Goal: Task Accomplishment & Management: Use online tool/utility

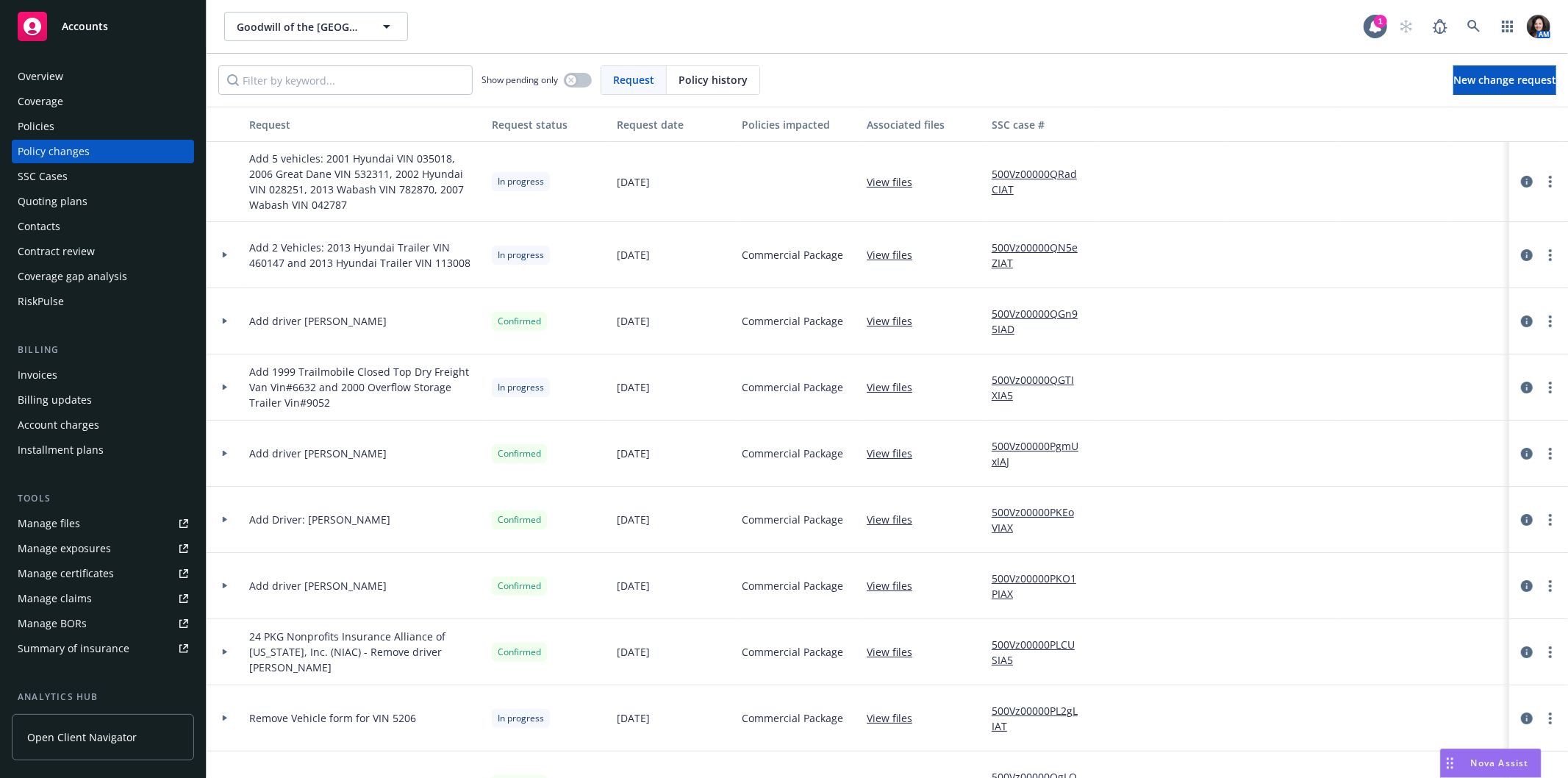
click at [912, 258] on link "View files" at bounding box center [895, 255] width 58 height 16
click at [897, 387] on link "View files" at bounding box center [895, 387] width 58 height 16
click at [280, 33] on span "Goodwill of the [GEOGRAPHIC_DATA]" at bounding box center [300, 27] width 127 height 16
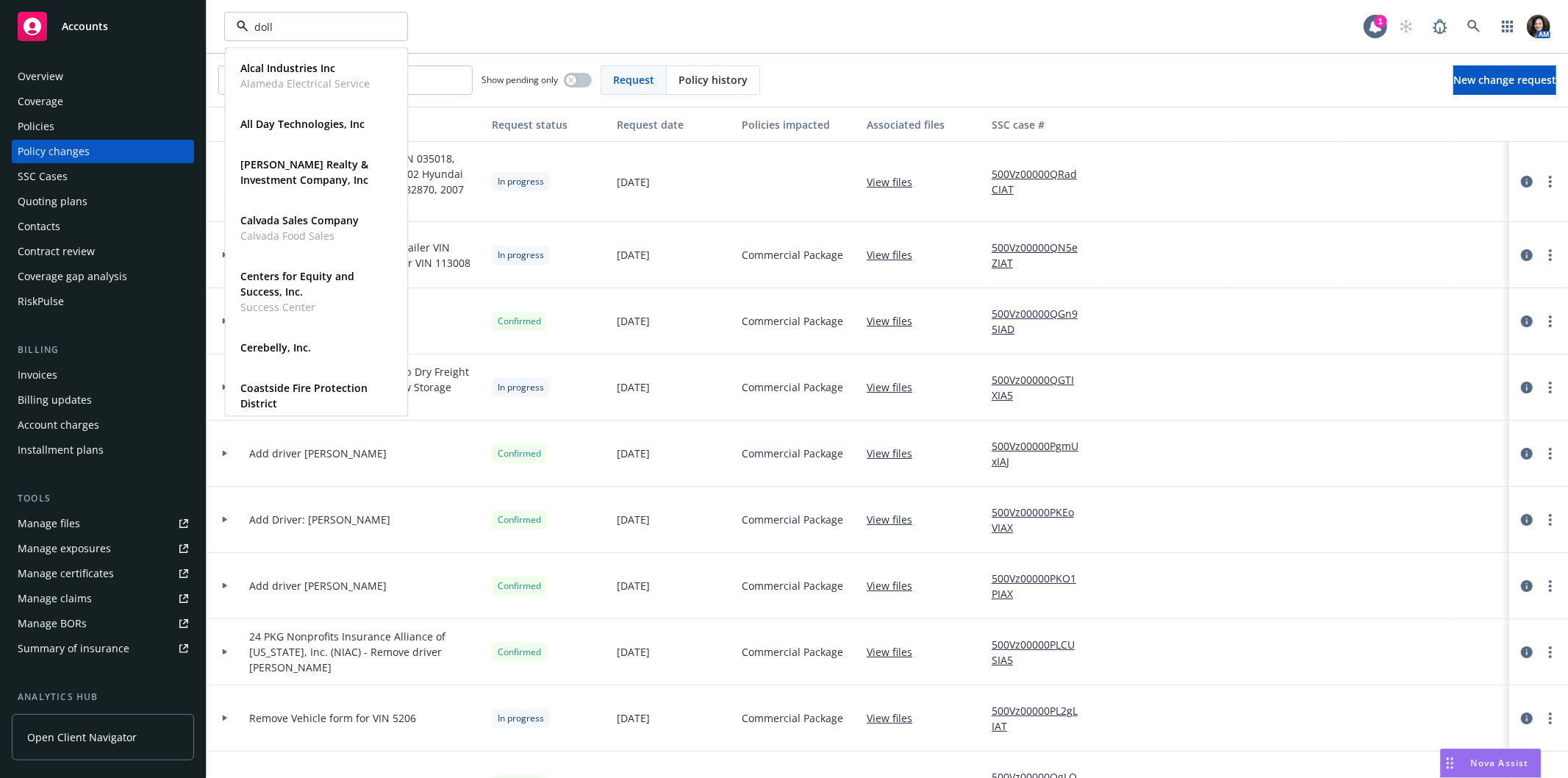
type input "dolls"
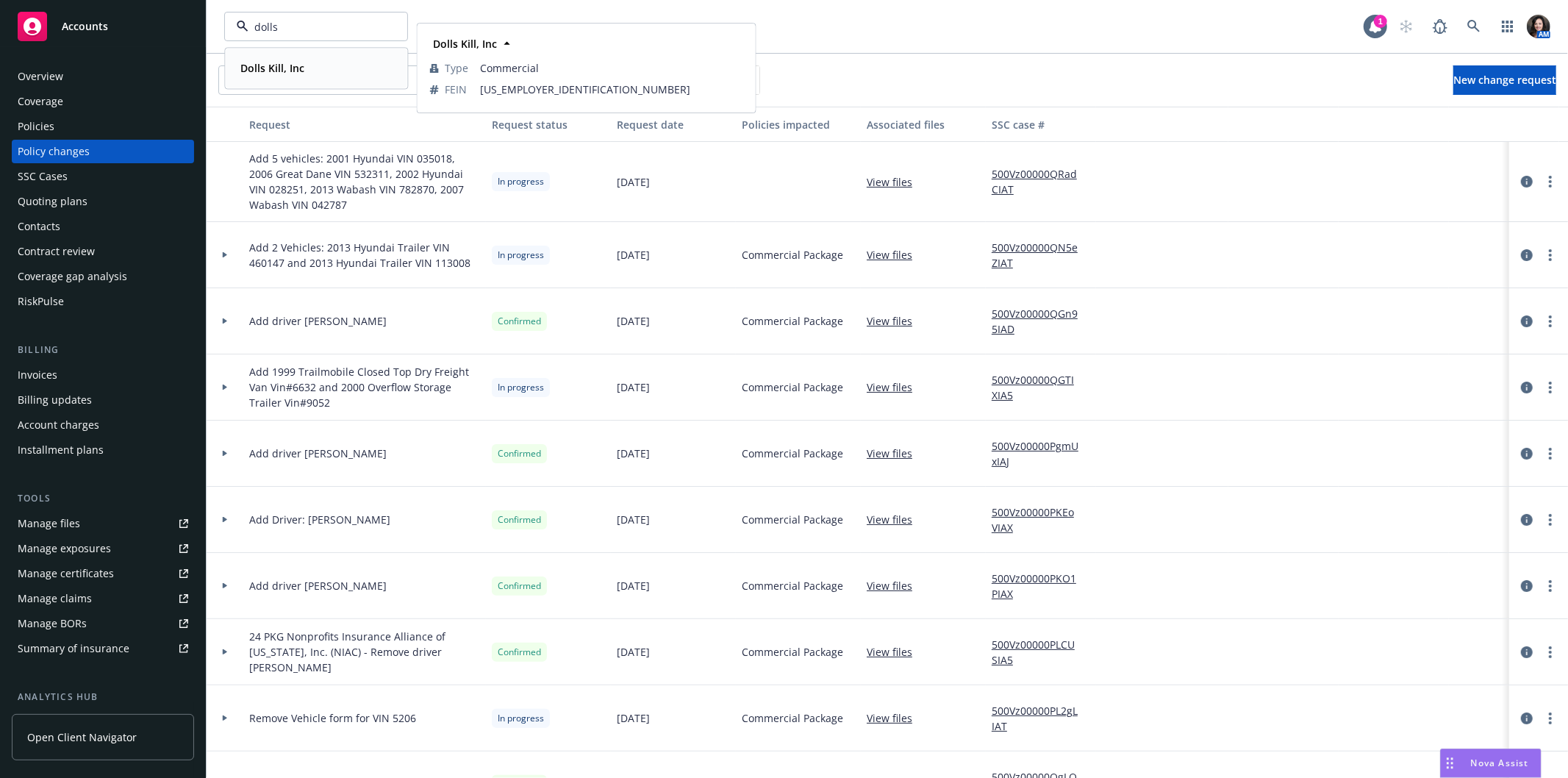
click at [276, 75] on span "Dolls Kill, Inc" at bounding box center [273, 69] width 64 height 16
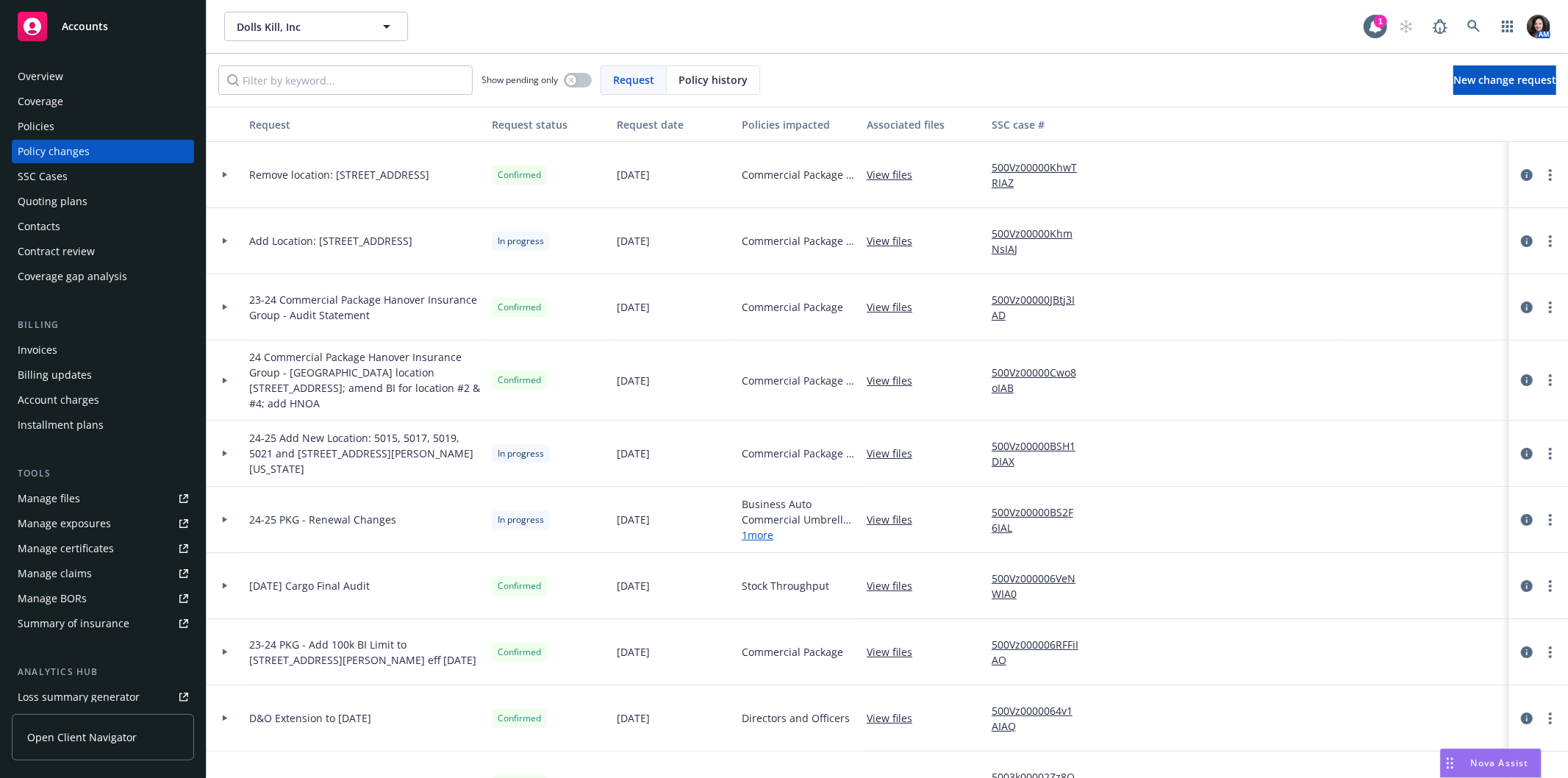
click at [107, 199] on div "Quoting plans" at bounding box center [102, 202] width 170 height 24
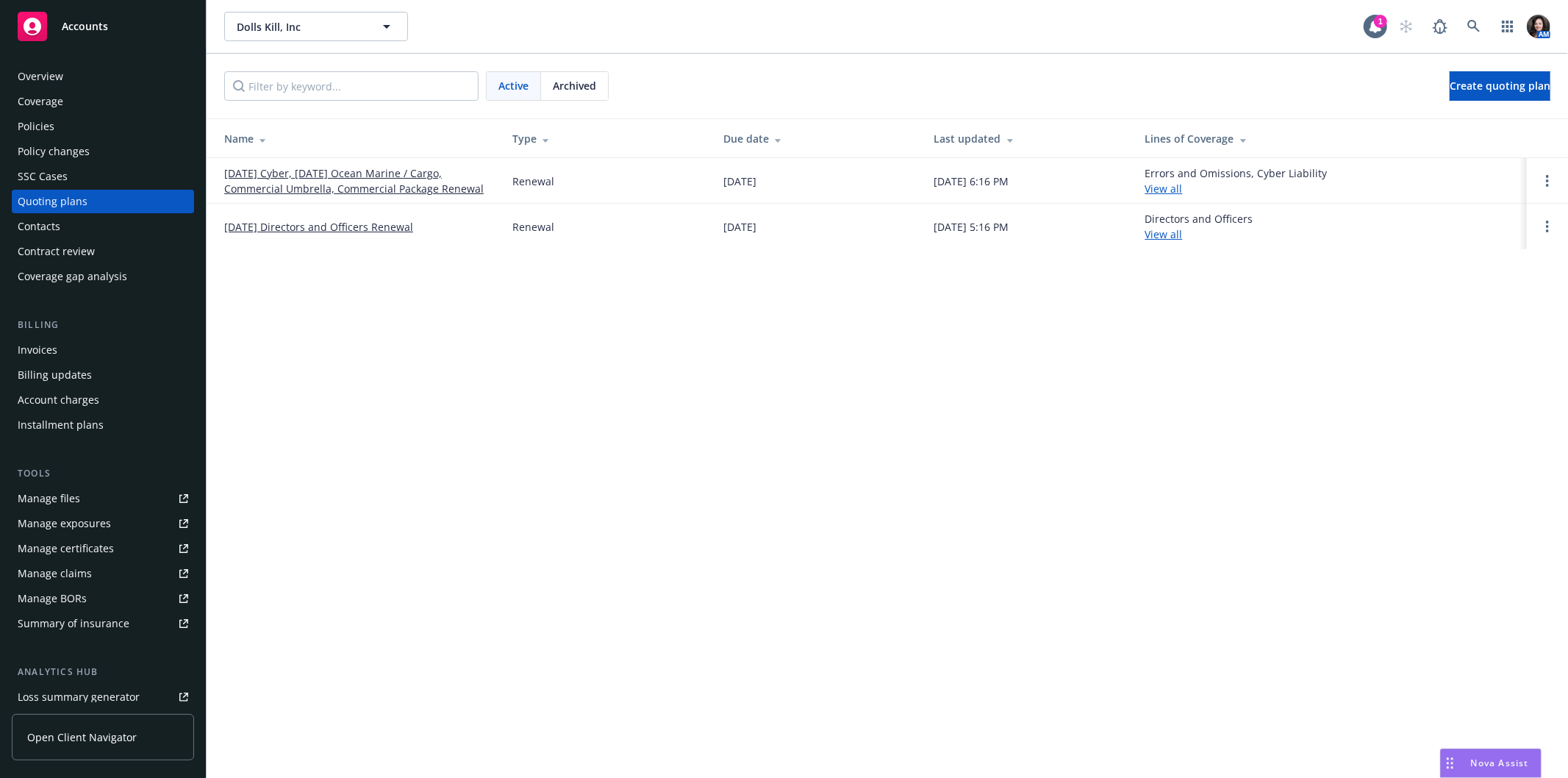
click at [249, 177] on link "09/23/25 Cyber, 09/06/25 Ocean Marine / Cargo, Commercial Umbrella, Commercial …" at bounding box center [356, 180] width 265 height 31
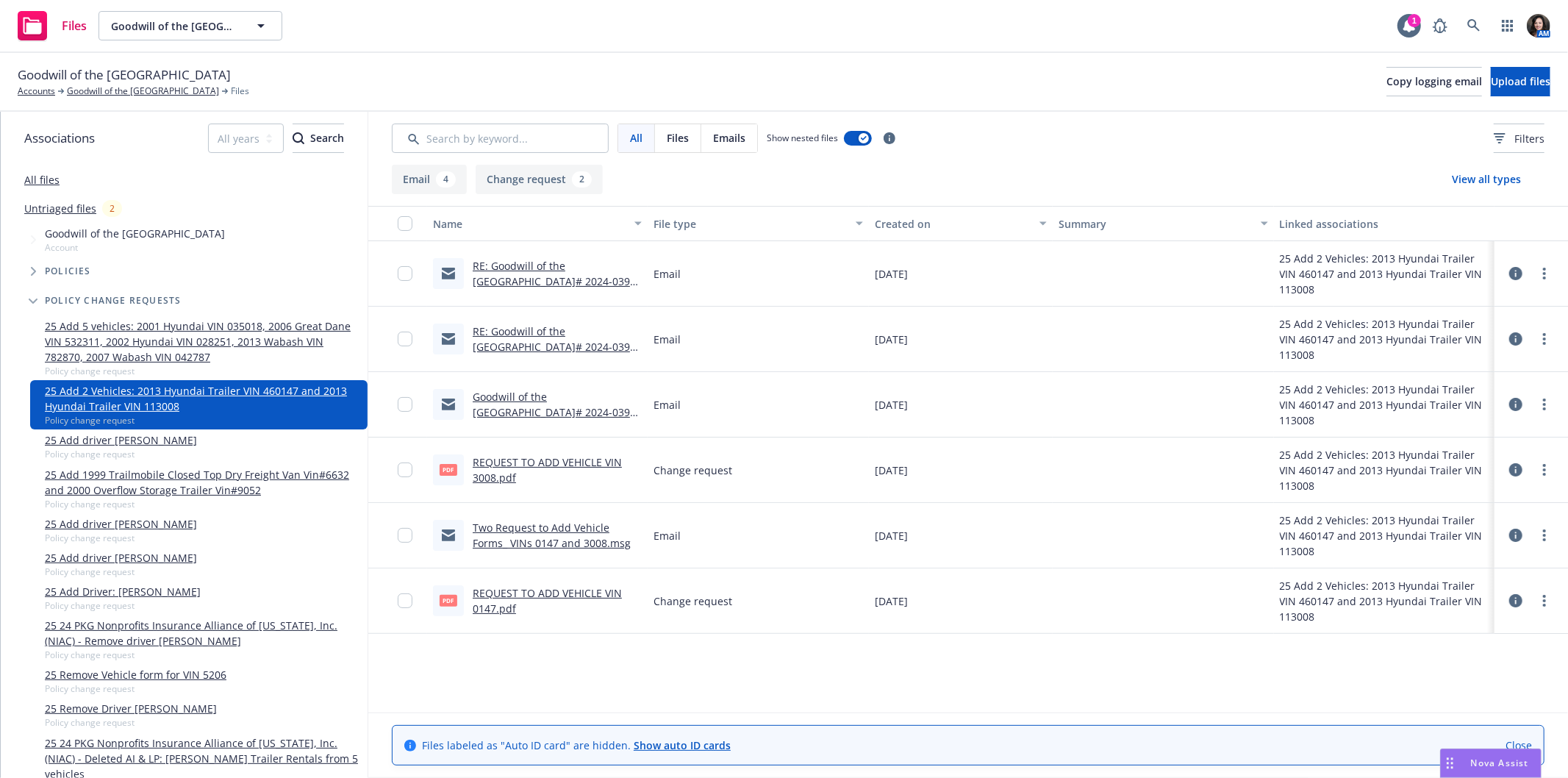
click at [516, 394] on link "Goodwill of the [GEOGRAPHIC_DATA]# 2024-03933 | Request to Add 2 Vehicles: 2013…" at bounding box center [557, 427] width 169 height 76
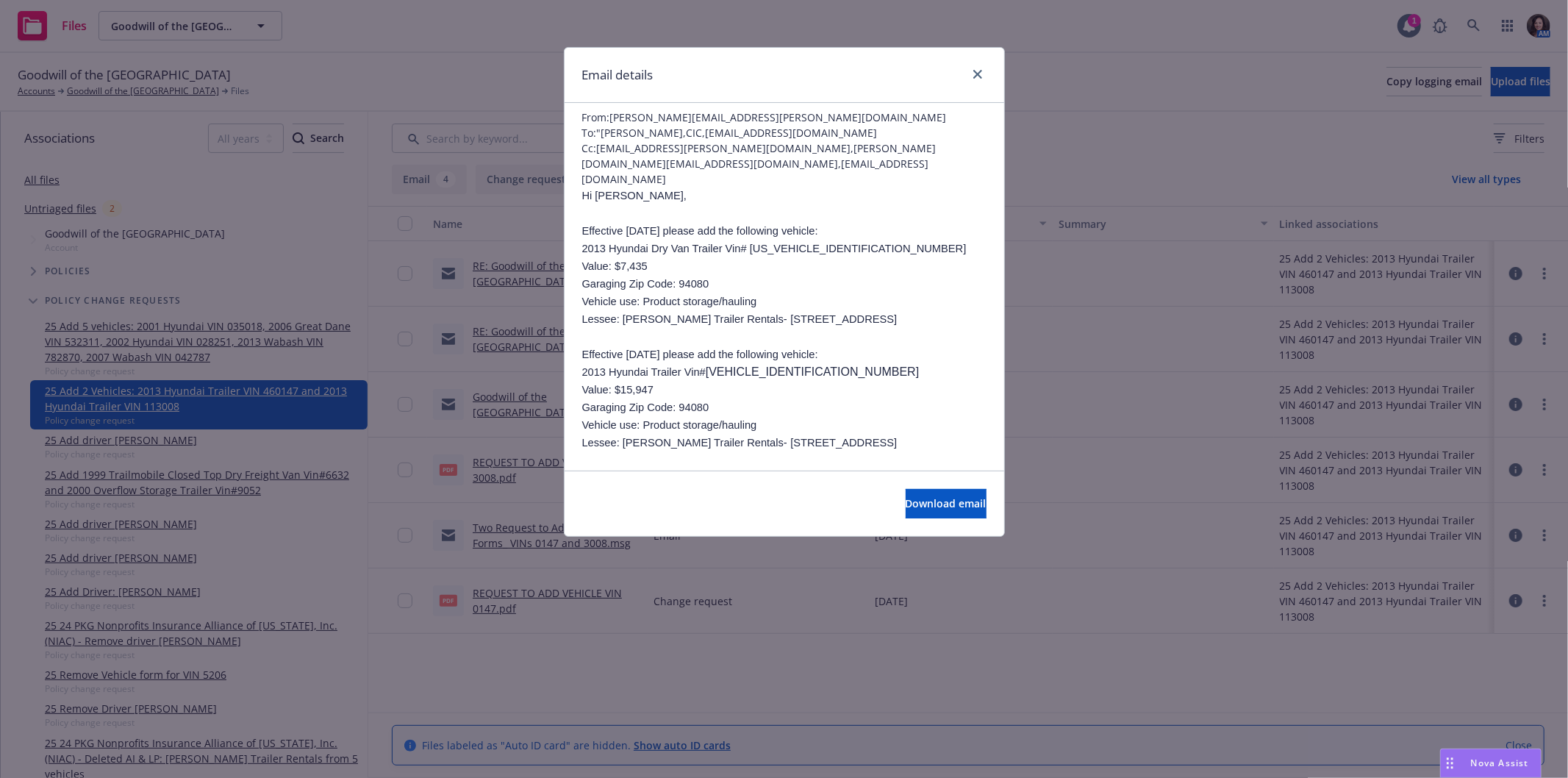
scroll to position [163, 0]
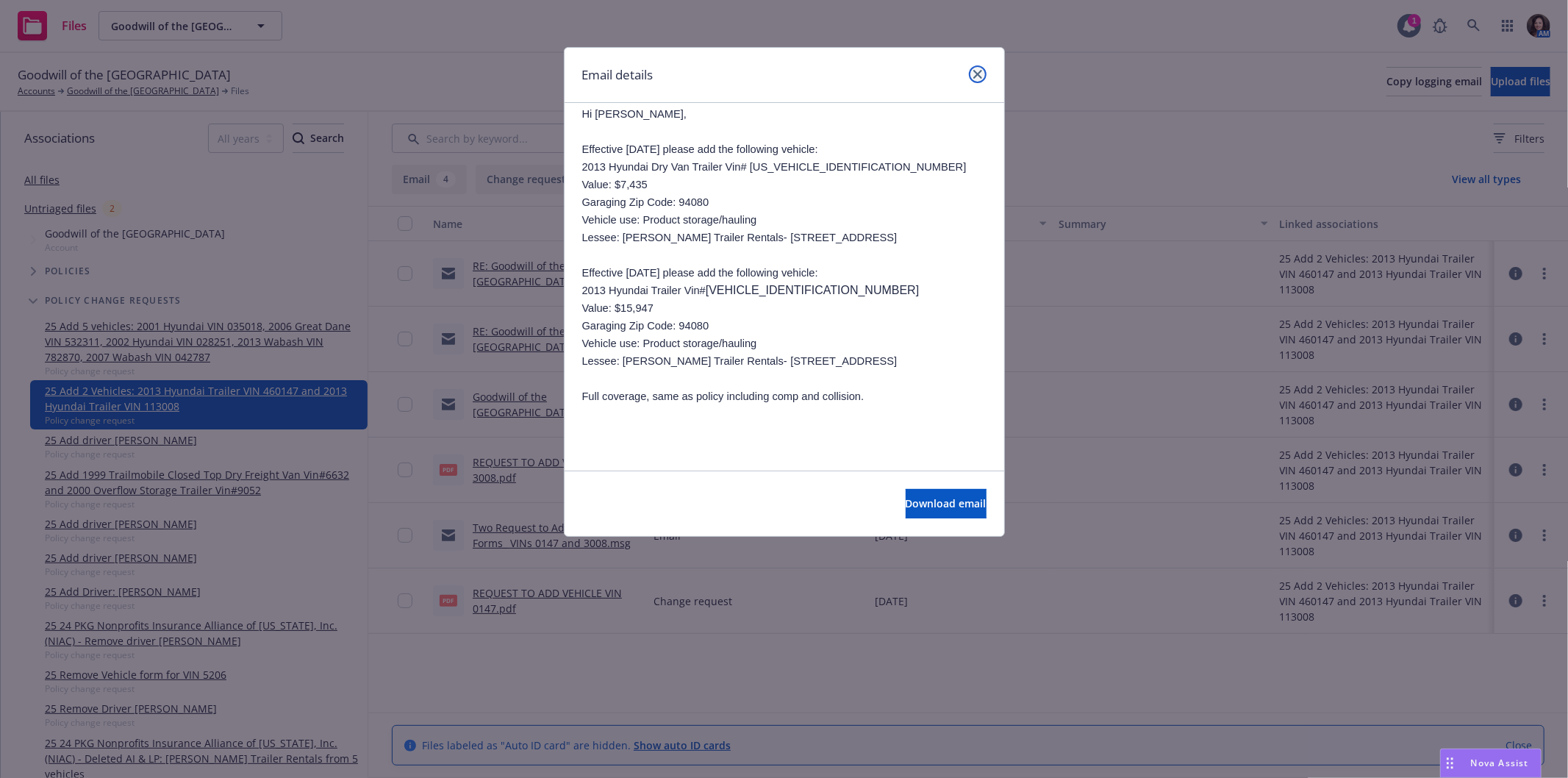
click at [980, 76] on icon "close" at bounding box center [977, 74] width 9 height 9
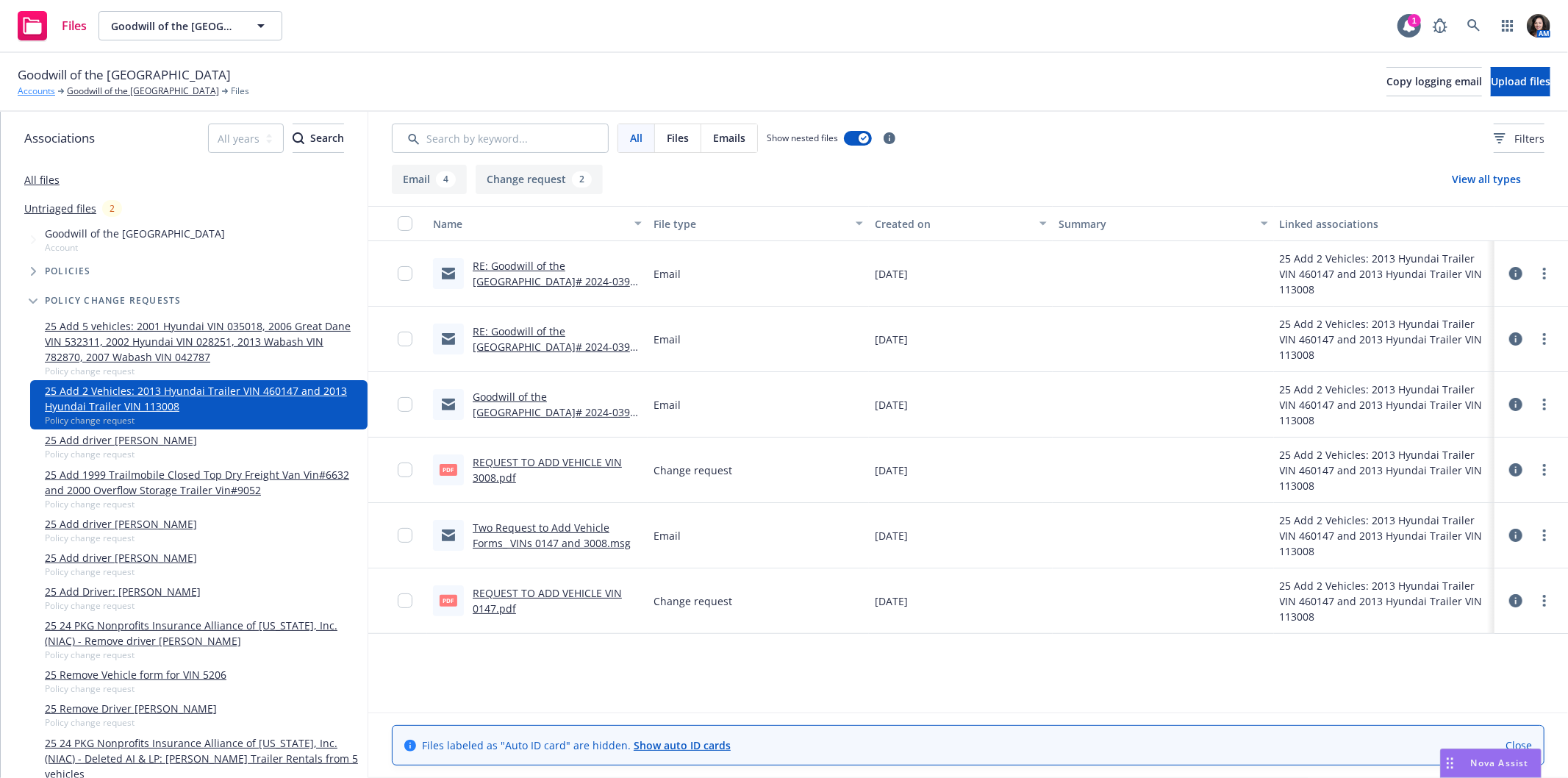
click at [43, 93] on link "Accounts" at bounding box center [37, 91] width 38 height 13
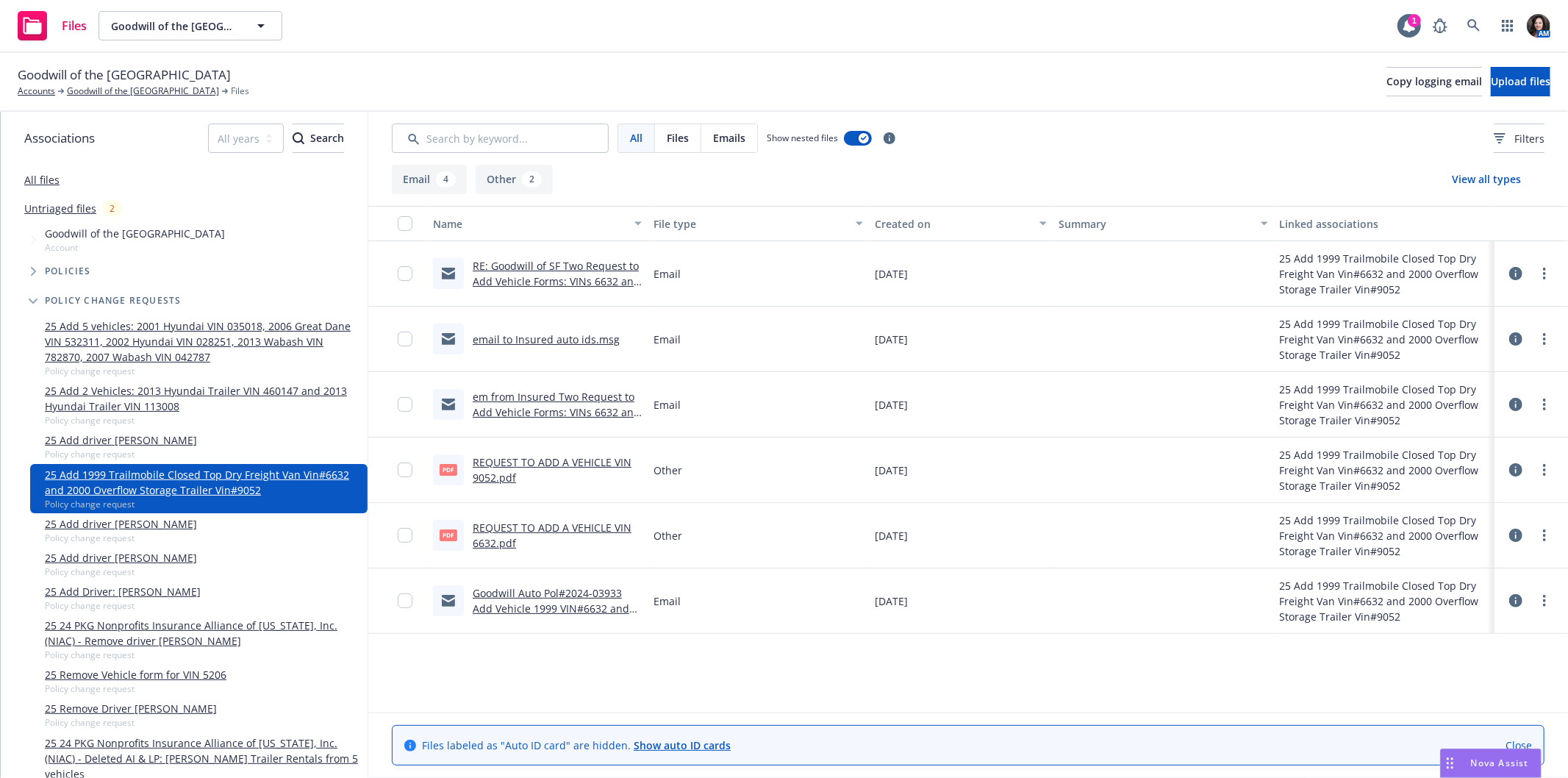
click at [556, 606] on link "Goodwill Auto Pol#2024-03933 Add Vehicle 1999 VIN#6632 and 2000 Vin#9052" at bounding box center [550, 608] width 156 height 45
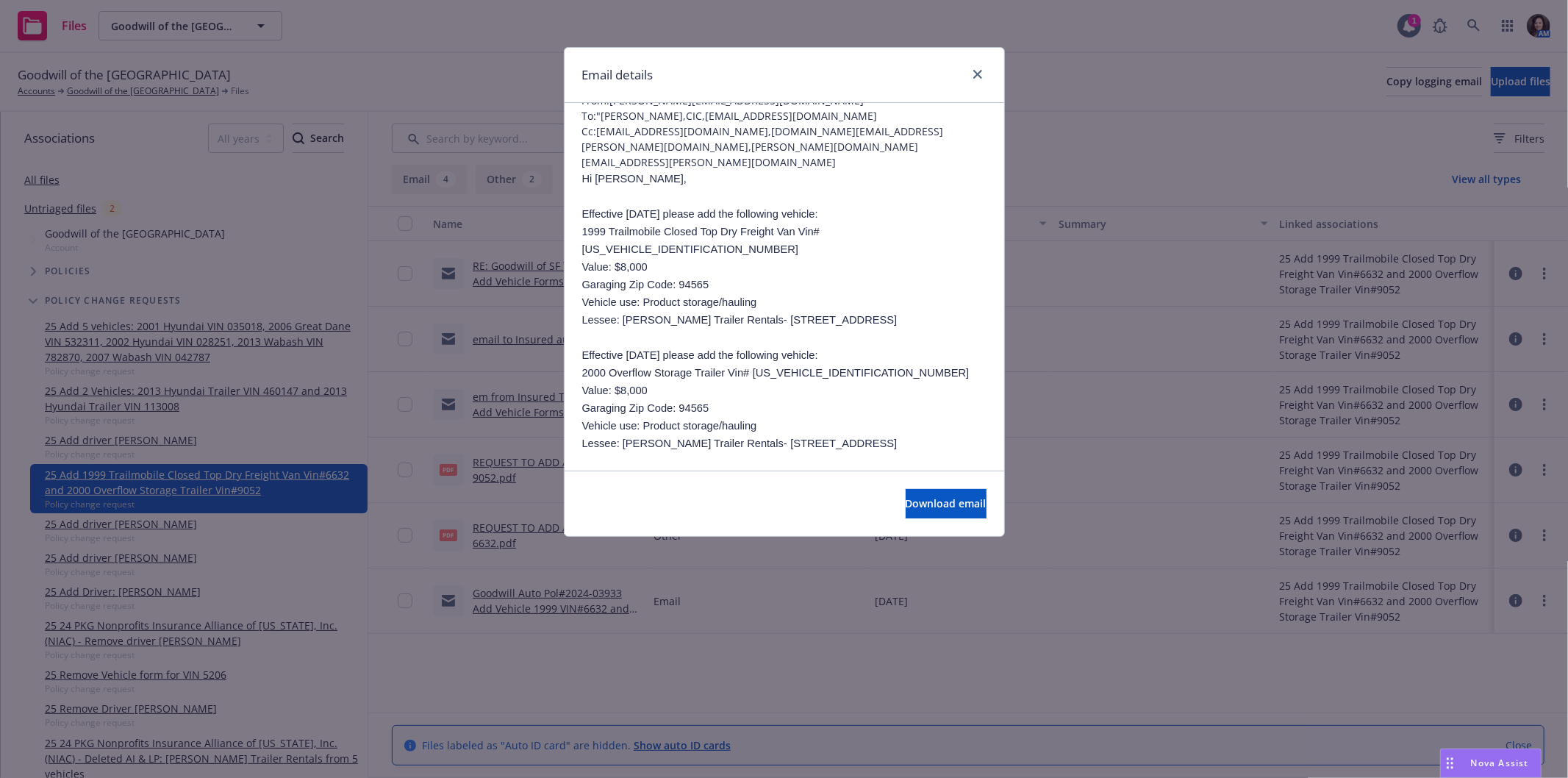
scroll to position [82, 0]
click at [986, 75] on div "Email details" at bounding box center [784, 75] width 440 height 55
click at [979, 75] on icon "close" at bounding box center [977, 74] width 9 height 9
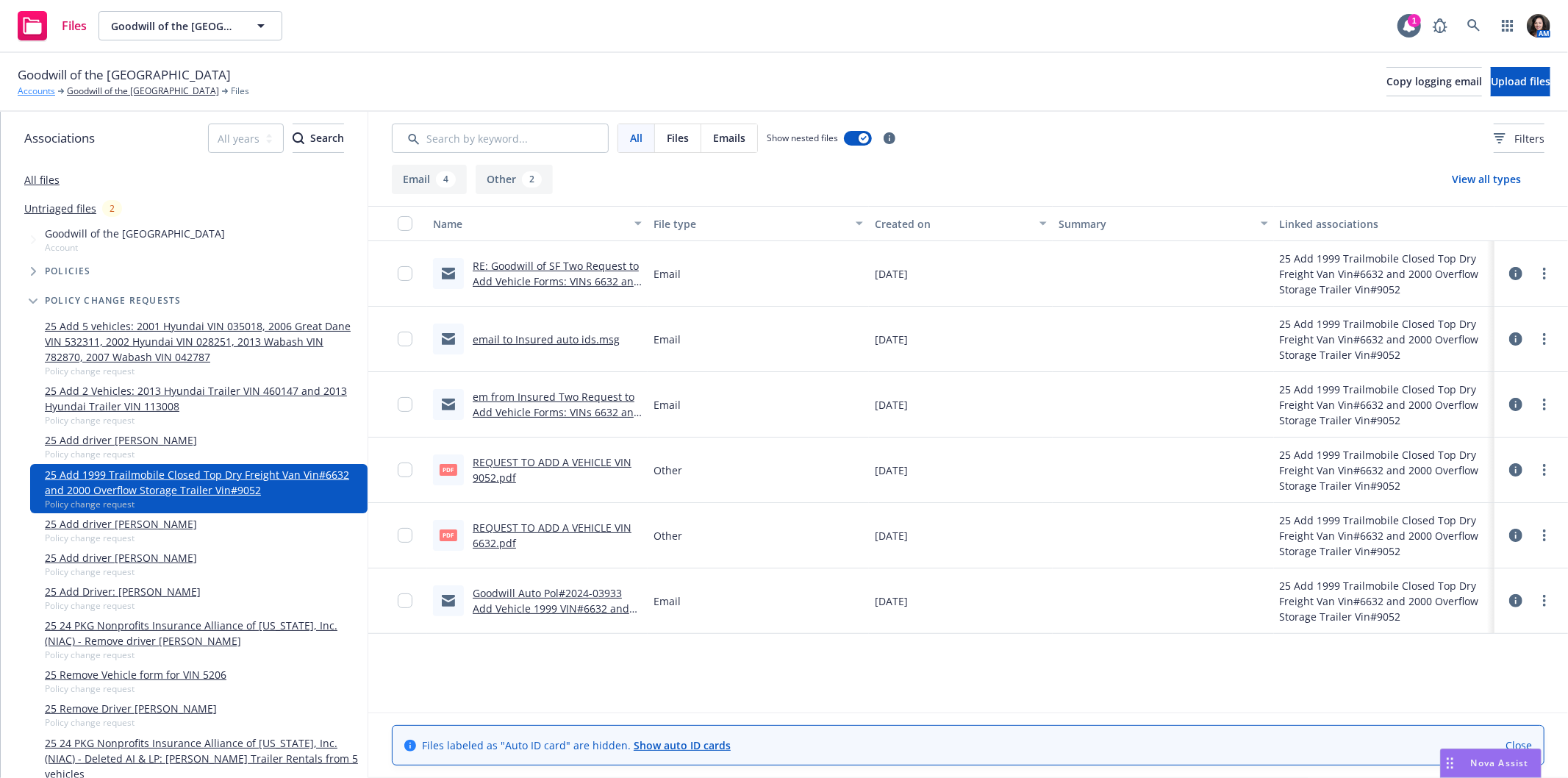
click at [40, 97] on link "Accounts" at bounding box center [37, 91] width 38 height 13
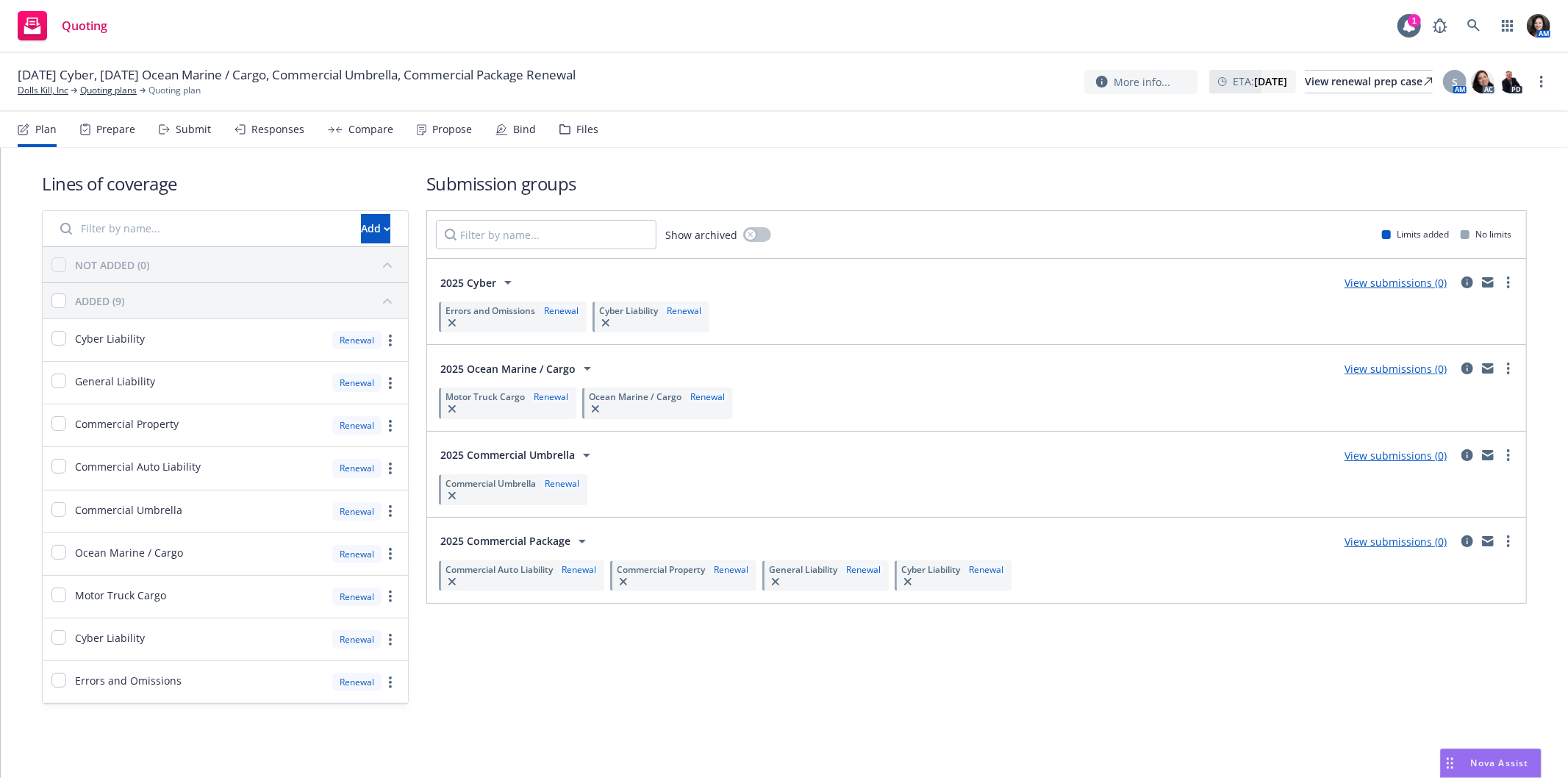
click at [144, 130] on div "Plan Prepare Submit Responses Compare Propose Bind Files" at bounding box center [308, 128] width 581 height 35
click at [98, 126] on div "Prepare" at bounding box center [115, 129] width 39 height 12
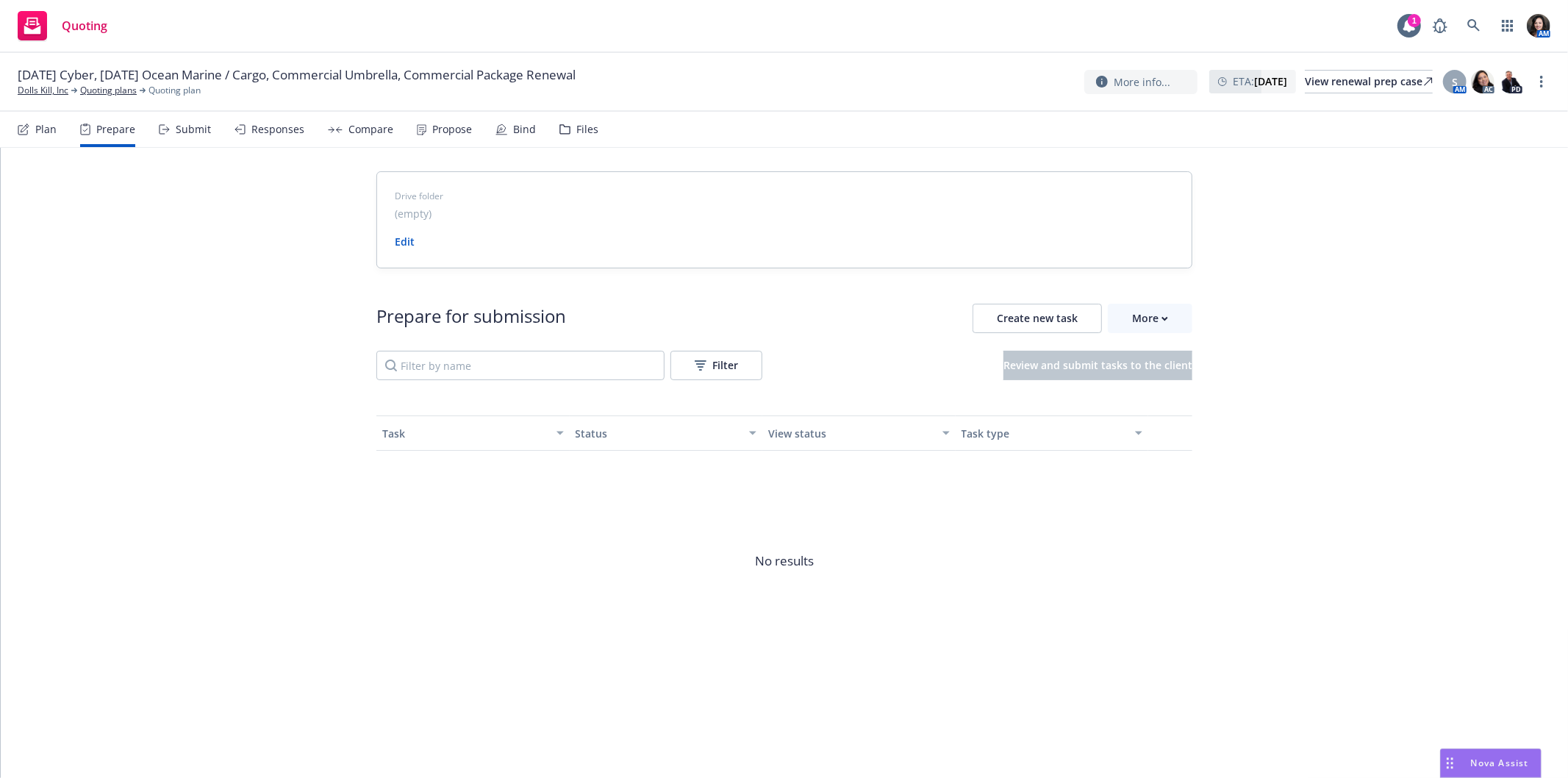
click at [171, 127] on div "Submit" at bounding box center [185, 128] width 52 height 35
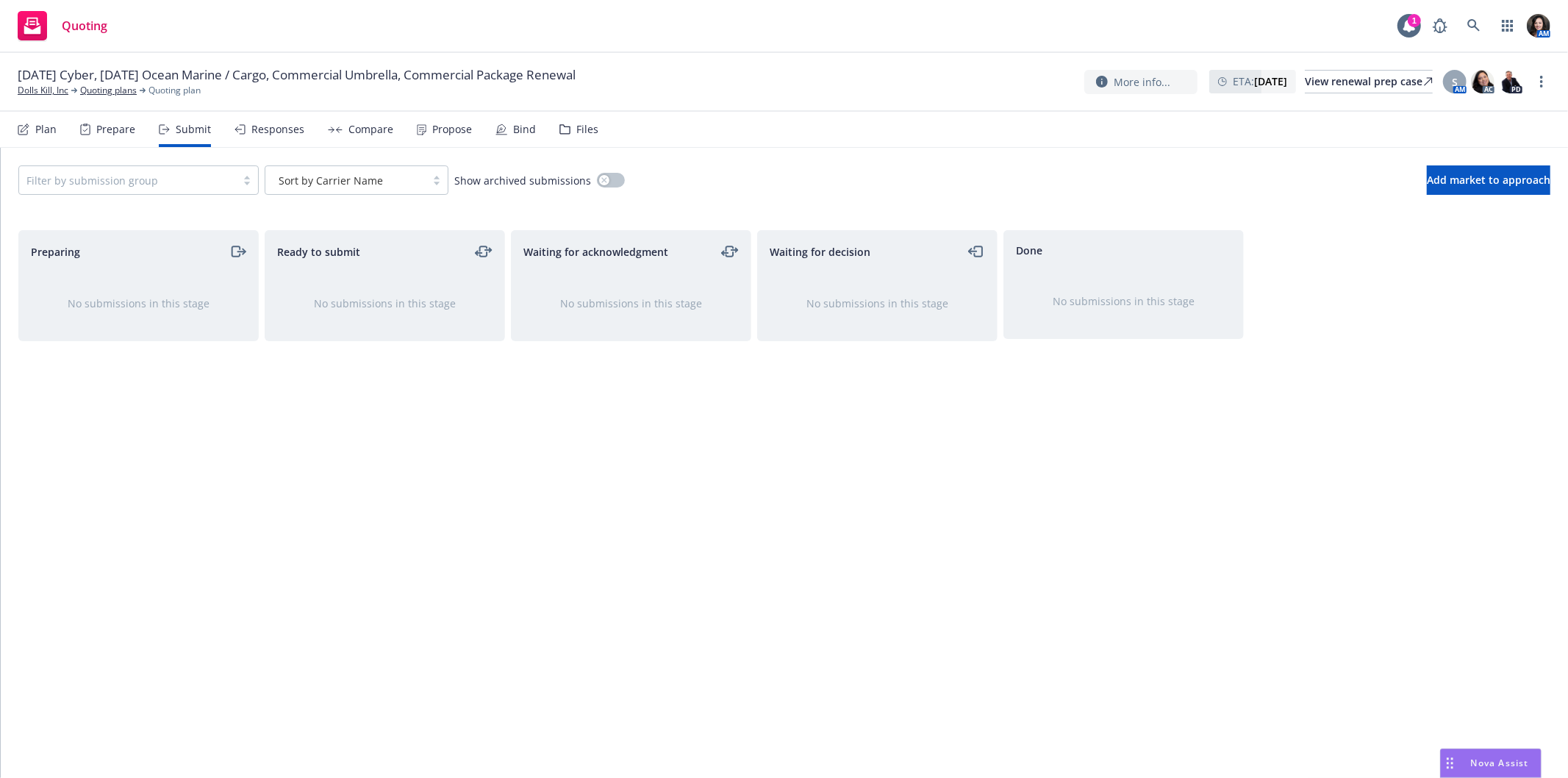
click at [577, 137] on div "Files" at bounding box center [578, 128] width 39 height 35
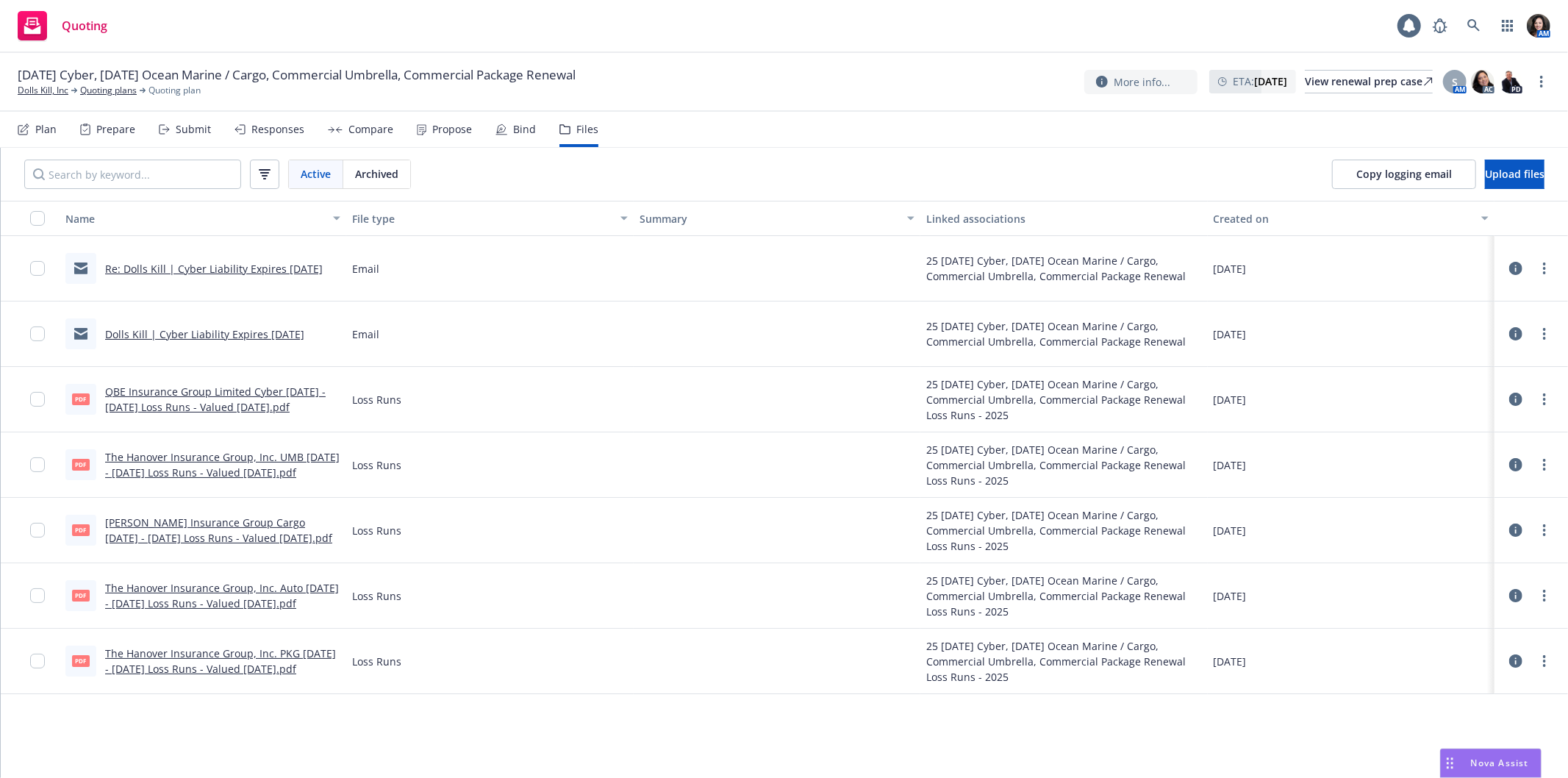
click at [262, 265] on link "Re: Dolls Kill | Cyber Liability Expires 9/23/25" at bounding box center [214, 269] width 218 height 14
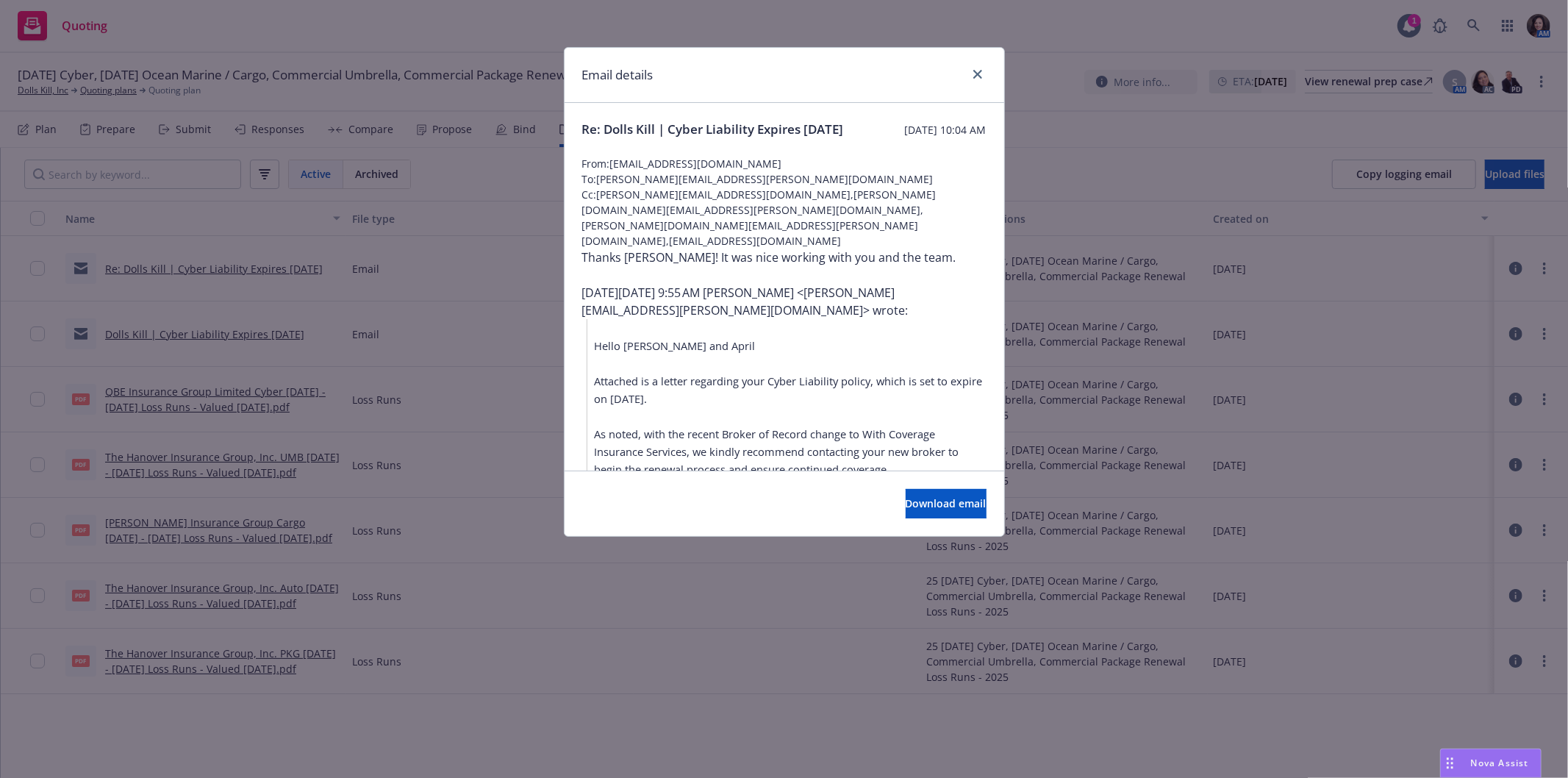
click at [1343, 173] on div "Email details Re: Dolls Kill | Cyber Liability Expires 9/23/25 Thursday, July 1…" at bounding box center [784, 389] width 1568 height 778
click at [970, 71] on link "close" at bounding box center [978, 75] width 18 height 18
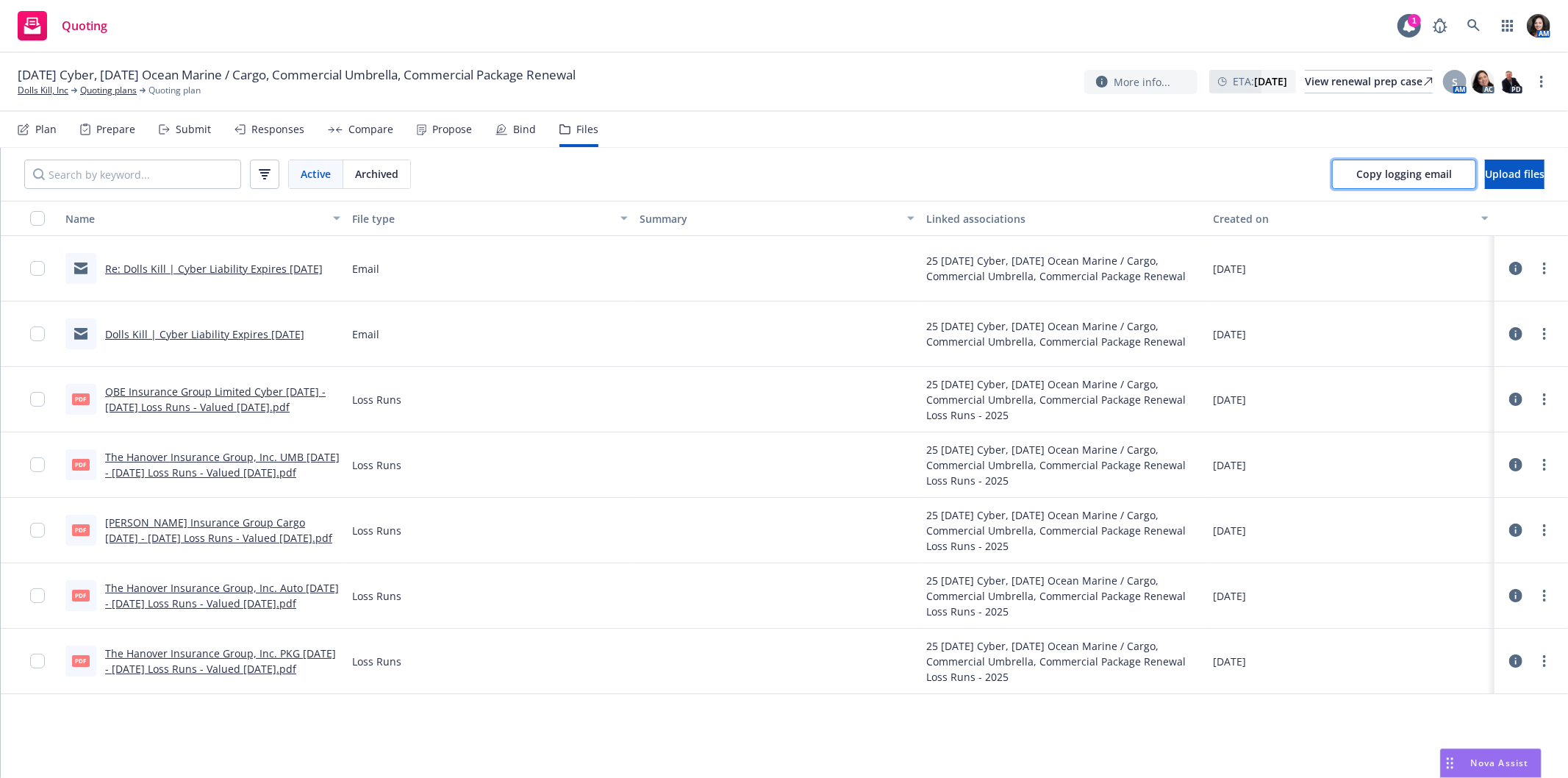
click at [1356, 178] on span "Copy logging email" at bounding box center [1404, 174] width 96 height 14
click at [1472, 27] on icon at bounding box center [1472, 25] width 13 height 13
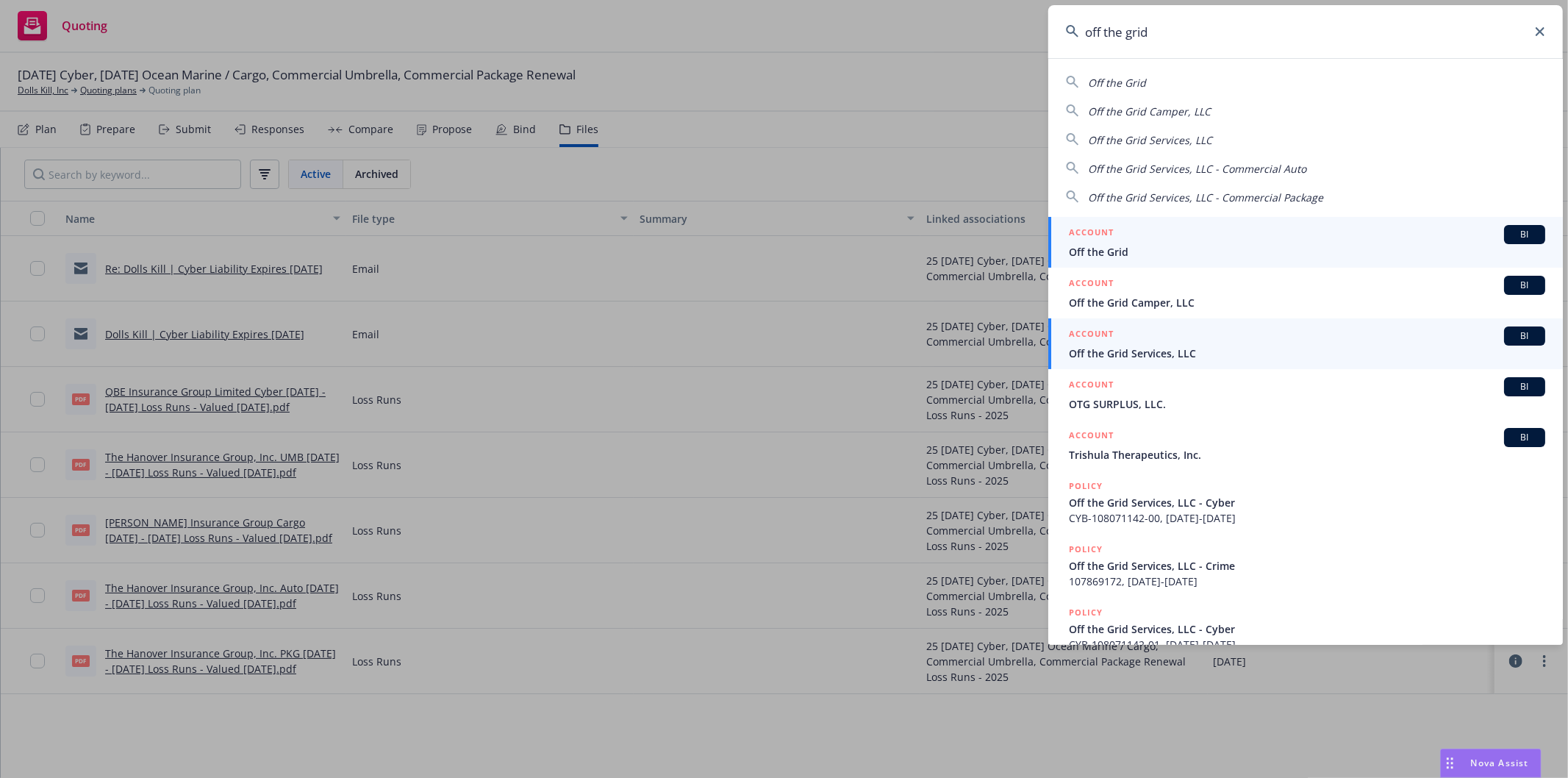
type input "off the grid"
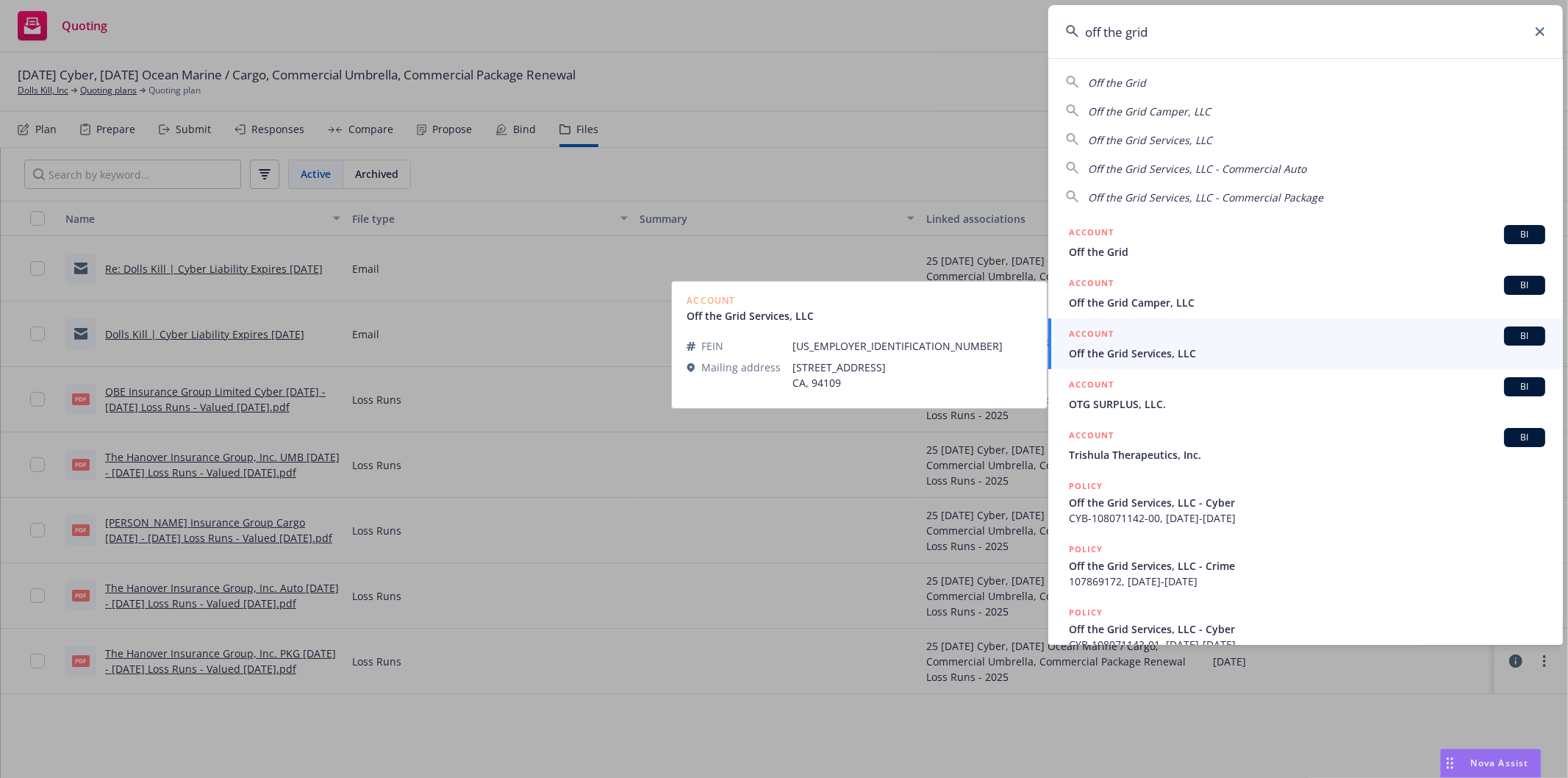
click at [1129, 343] on div "ACCOUNT BI" at bounding box center [1306, 335] width 477 height 19
